Goal: Information Seeking & Learning: Learn about a topic

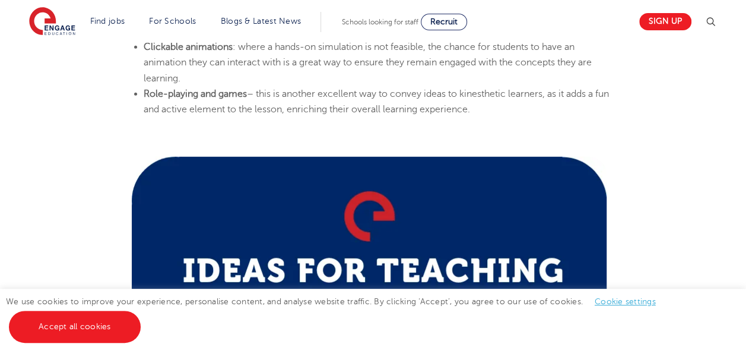
scroll to position [1504, 0]
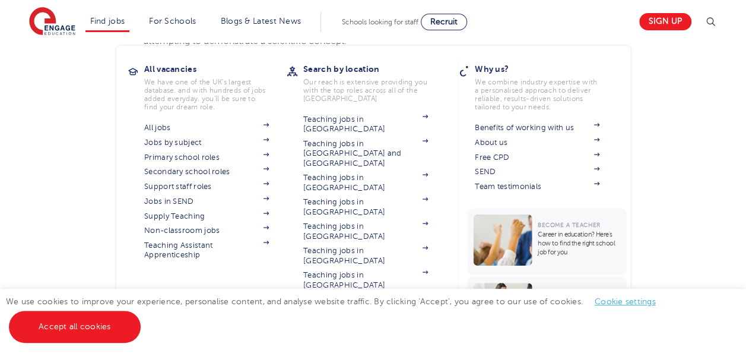
drag, startPoint x: 493, startPoint y: 118, endPoint x: 112, endPoint y: 18, distance: 393.4
click at [112, 18] on div "Find jobs All vacancies We have one of the UK's largest database. and with hund…" at bounding box center [373, 239] width 746 height 3402
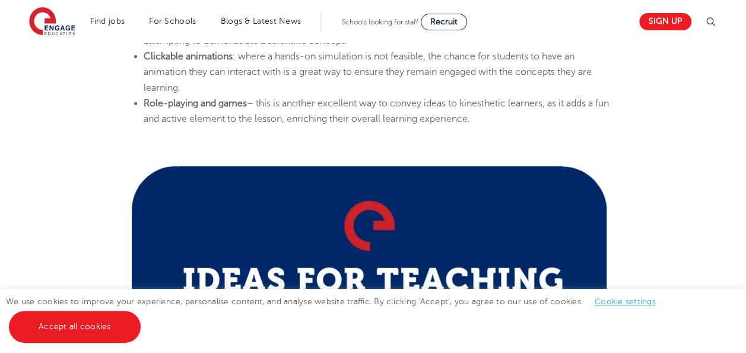
click at [594, 139] on p at bounding box center [373, 145] width 482 height 15
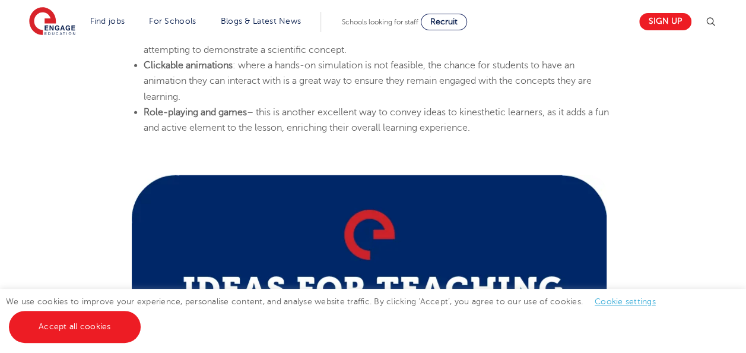
drag, startPoint x: 222, startPoint y: 12, endPoint x: 221, endPoint y: 6, distance: 6.6
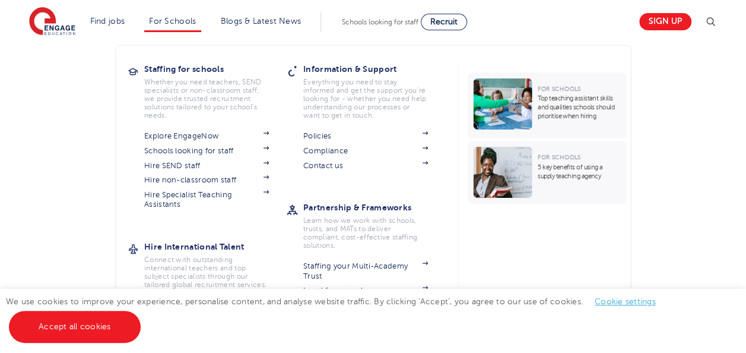
scroll to position [1492, 0]
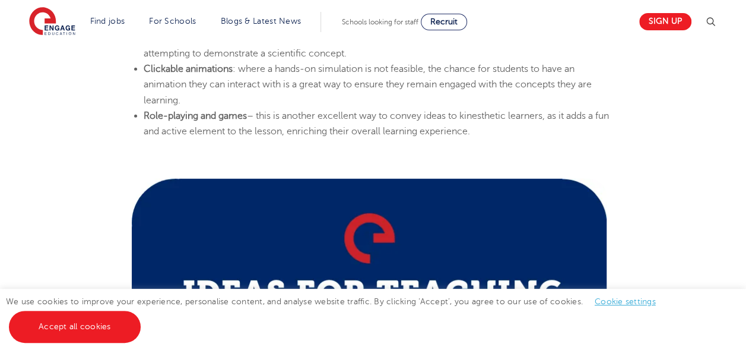
drag, startPoint x: 490, startPoint y: 132, endPoint x: 131, endPoint y: 55, distance: 367.3
click at [131, 55] on section "[DATE] Learning Styles: Kinaesthetic Learner Characteristics – Engage Education…" at bounding box center [373, 217] width 720 height 2762
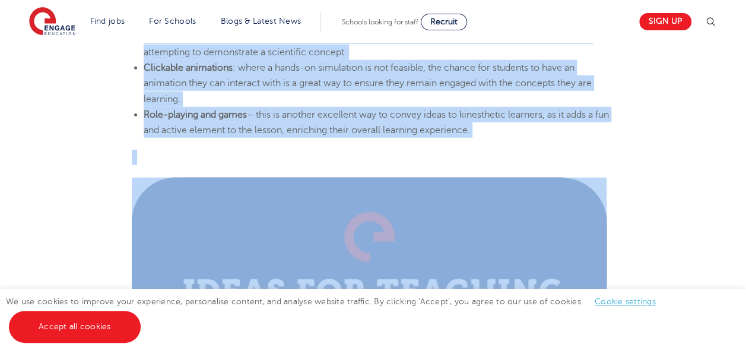
scroll to position [1533, 0]
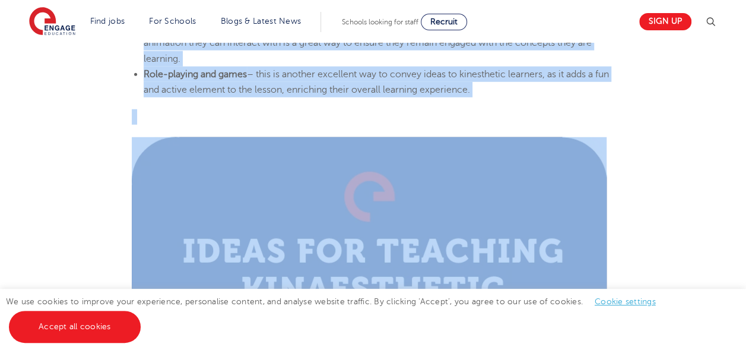
drag, startPoint x: 132, startPoint y: 160, endPoint x: 492, endPoint y: 94, distance: 366.3
click at [492, 94] on section "[DATE] Learning Styles: Kinaesthetic Learner Characteristics – Engage Education…" at bounding box center [373, 175] width 720 height 2762
copy section "Loremips Dolors: Ametconsecte Adipisc Elitseddoeiusmo – Tempor Incididun | Utla…"
